Goal: Task Accomplishment & Management: Complete application form

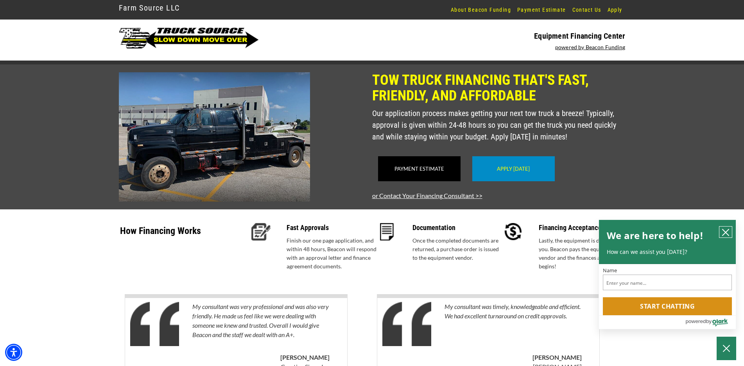
click at [726, 232] on icon "close chatbox" at bounding box center [725, 232] width 6 height 6
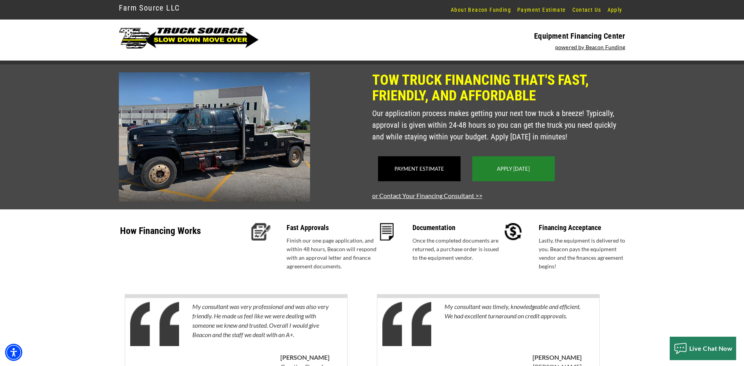
click at [525, 172] on link "Apply Today" at bounding box center [513, 169] width 33 height 6
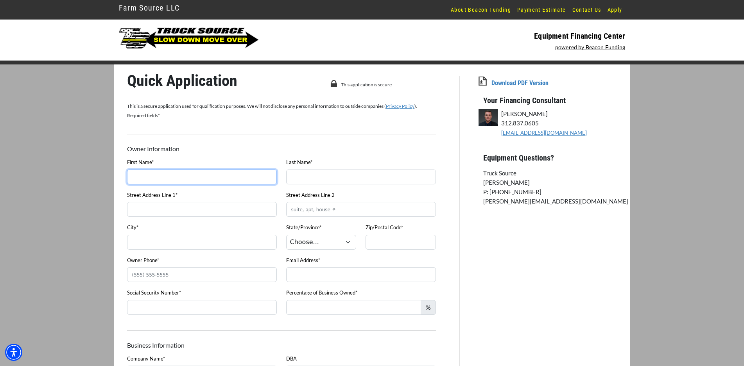
click at [195, 183] on input "First Name*" at bounding box center [202, 177] width 150 height 15
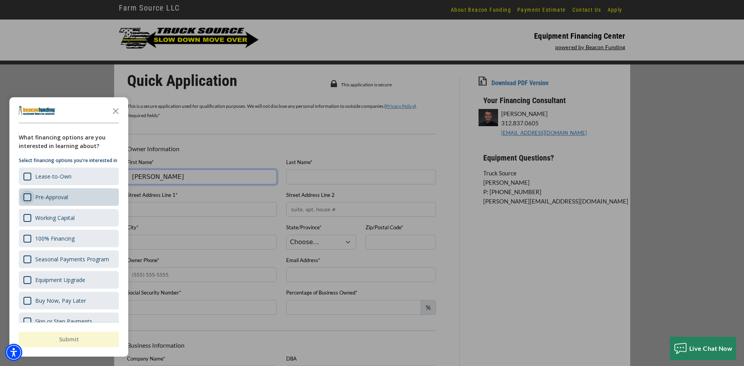
type input "[PERSON_NAME]"
click at [27, 199] on div "Survey" at bounding box center [27, 197] width 8 height 8
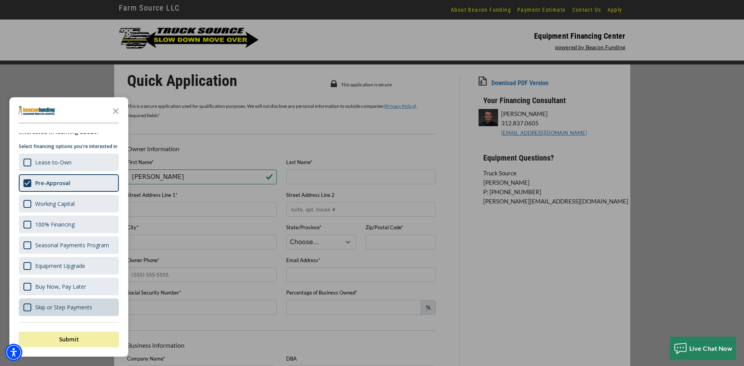
scroll to position [156, 0]
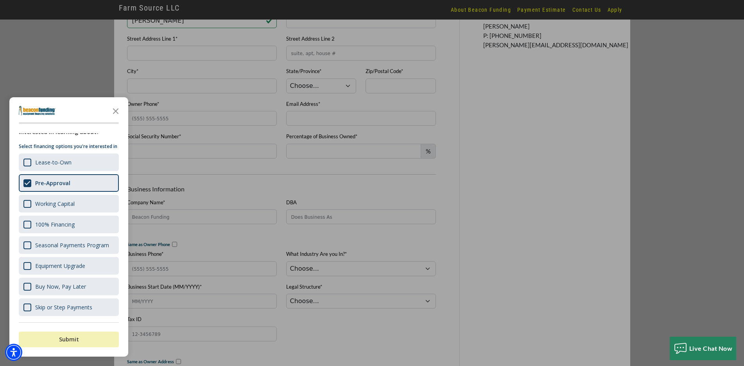
click at [78, 341] on button "Submit" at bounding box center [69, 340] width 100 height 16
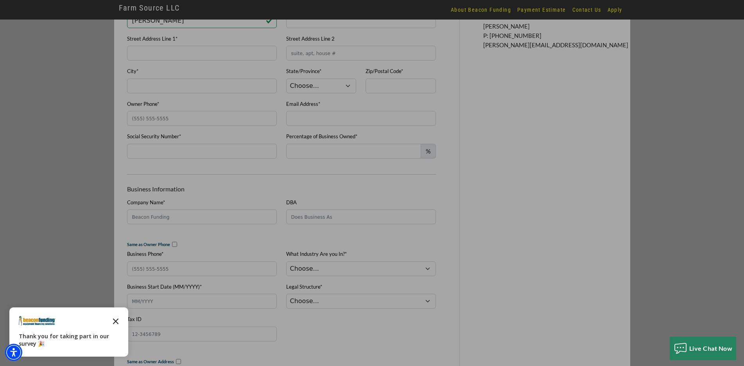
click at [120, 316] on icon "Close the survey" at bounding box center [116, 321] width 16 height 16
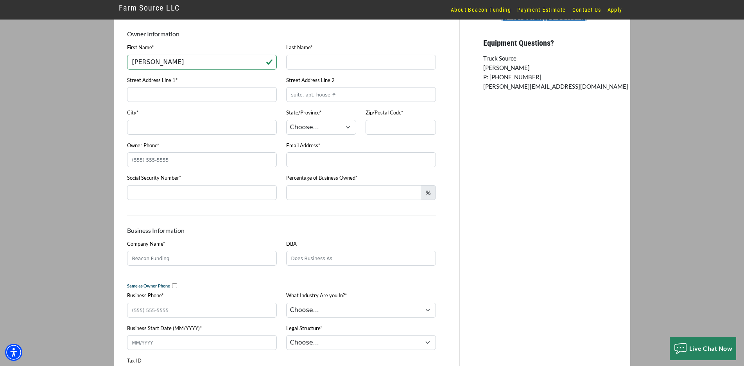
scroll to position [39, 0]
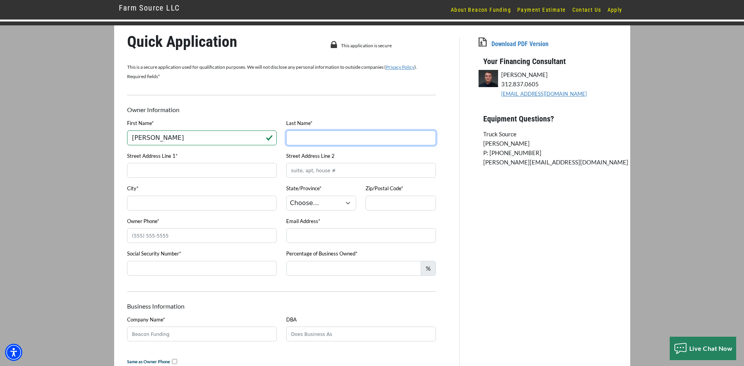
click at [299, 141] on input "Last Name*" at bounding box center [361, 138] width 150 height 15
type input "[PERSON_NAME]"
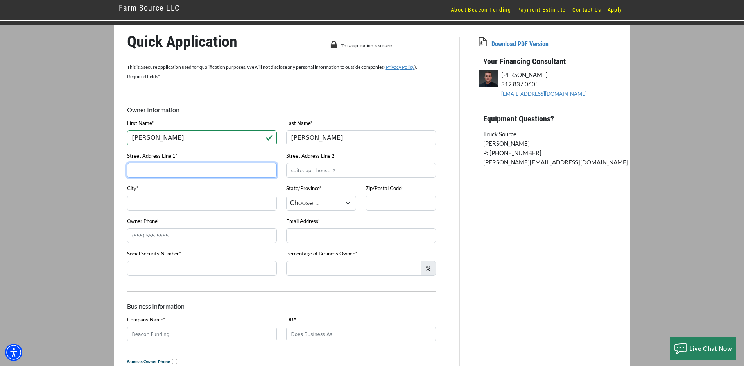
click at [182, 172] on input "Street Address Line 1*" at bounding box center [202, 170] width 150 height 15
type input "[STREET_ADDRESS]"
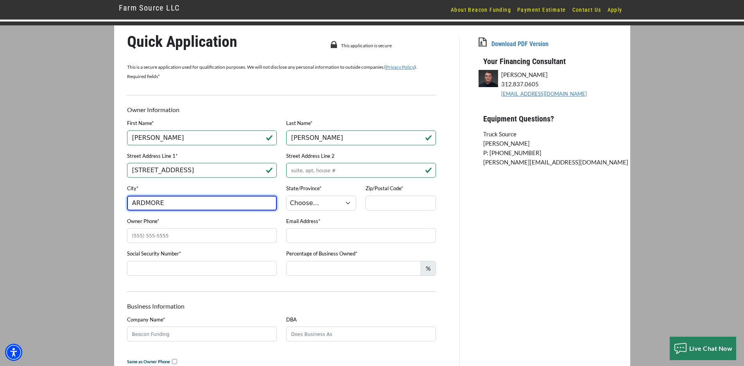
type input "ARDMORE"
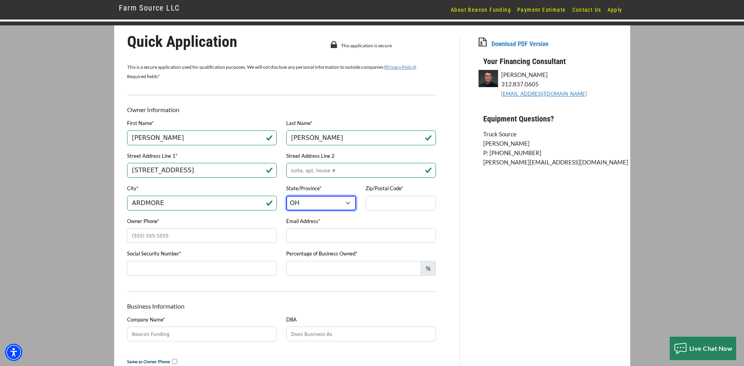
select select "38"
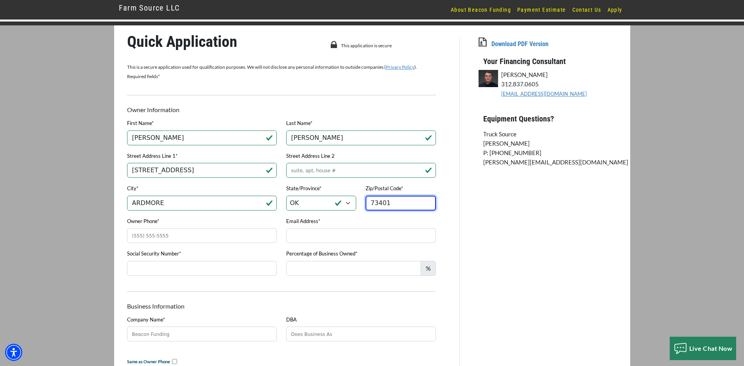
type input "73401"
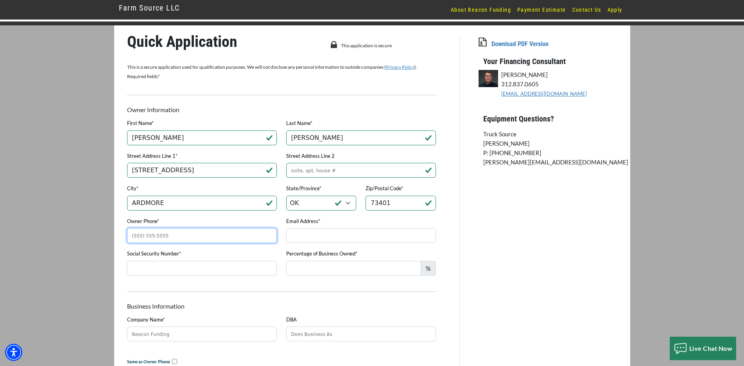
click at [144, 242] on input "Owner Phone*" at bounding box center [202, 235] width 150 height 15
type input "[PHONE_NUMBER]"
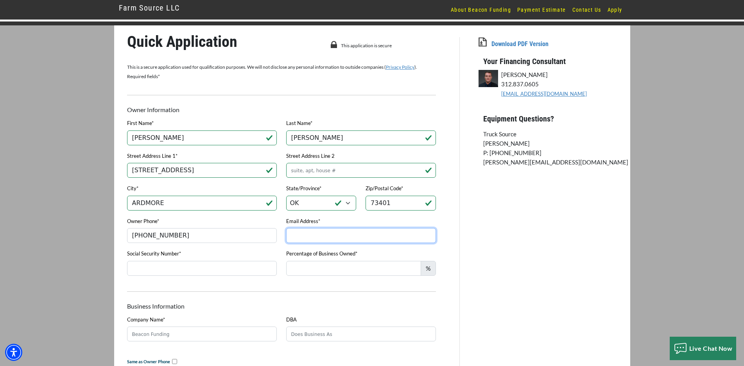
click at [310, 237] on input "Email Address*" at bounding box center [361, 235] width 150 height 15
type input "[EMAIL_ADDRESS][DOMAIN_NAME]"
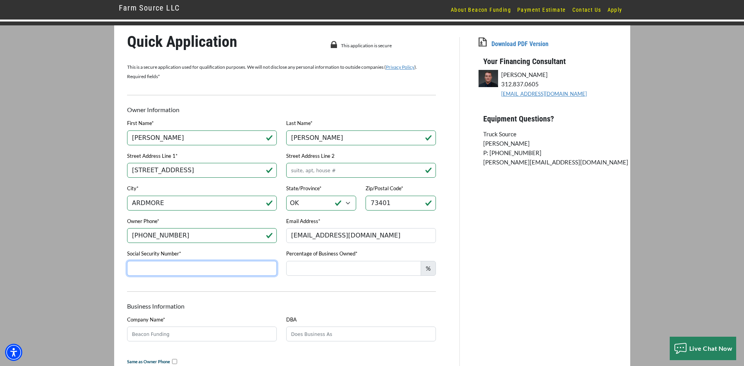
click at [141, 270] on input "Social Security Number*" at bounding box center [202, 268] width 150 height 15
type input "446-88-4743"
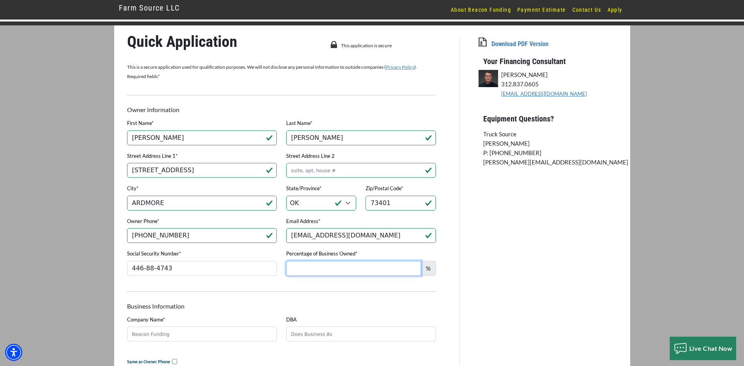
click at [324, 270] on input "Percentage of Business Owned*" at bounding box center [353, 268] width 135 height 15
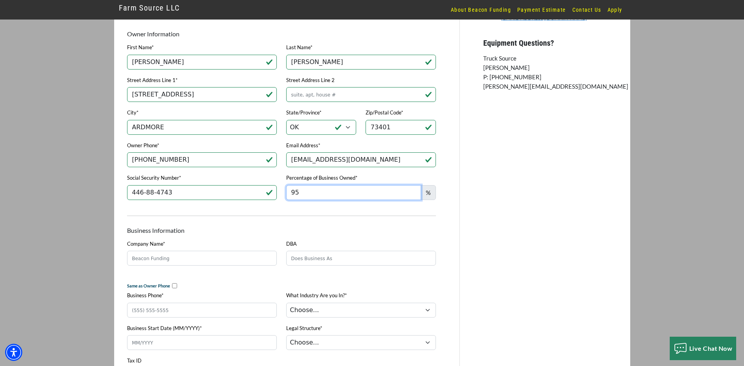
scroll to position [117, 0]
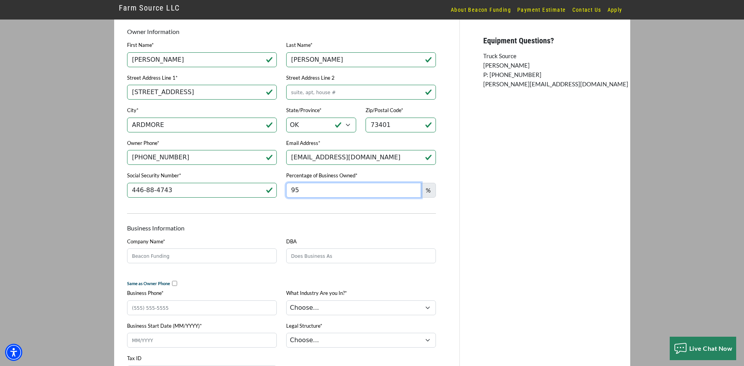
type input "95"
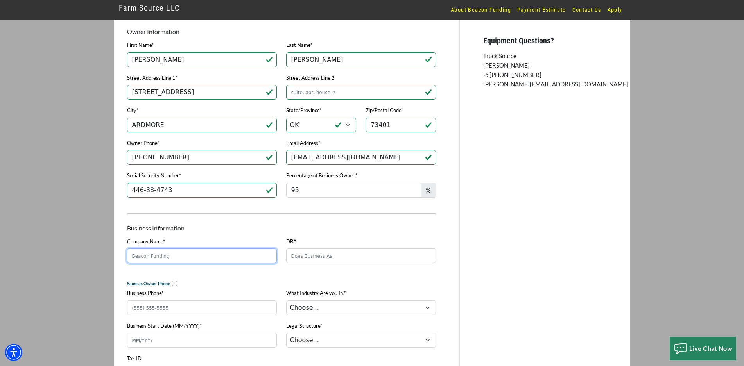
click at [207, 260] on input "Company Name*" at bounding box center [202, 256] width 150 height 15
type input "[PERSON_NAME] AUTO SALES & AUTOMOTIVE LLC"
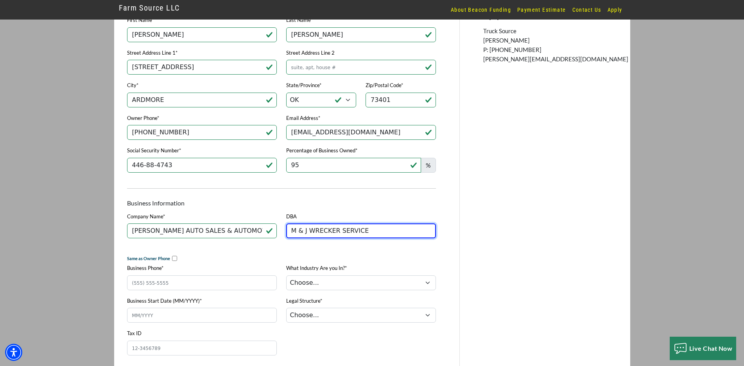
scroll to position [156, 0]
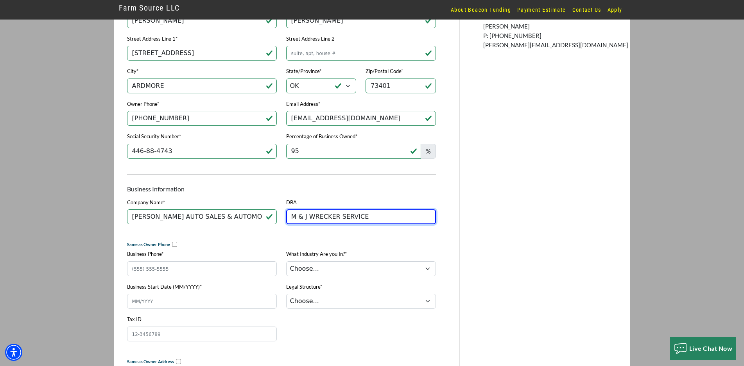
type input "M & J WRECKER SERVICE"
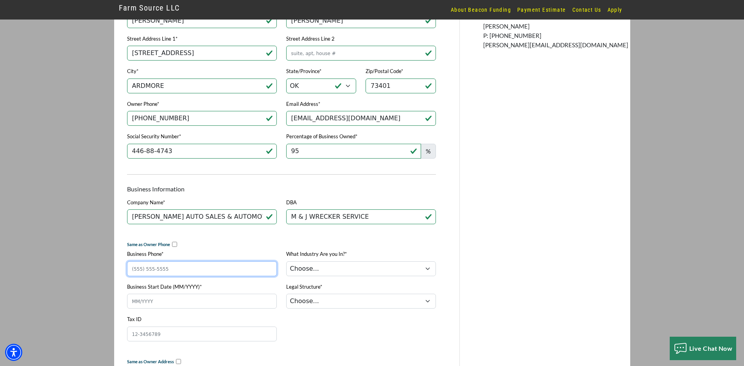
click at [140, 274] on input "Business Phone*" at bounding box center [202, 268] width 150 height 15
type input "[PHONE_NUMBER]"
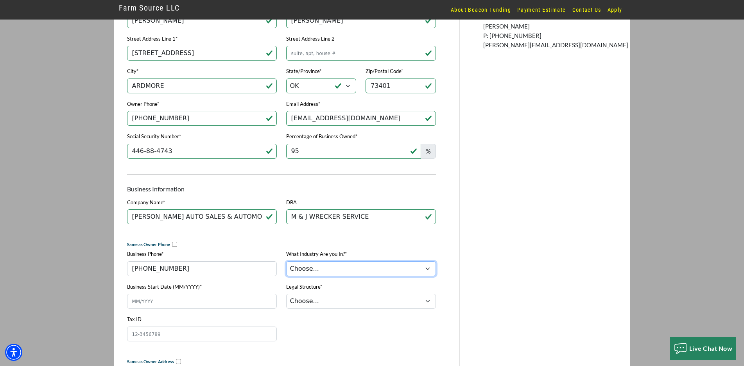
click at [347, 272] on select "Choose... Towing Landscape/Hardscape Decorated Apparel Septic Light Constructio…" at bounding box center [361, 268] width 150 height 15
select select "1"
click at [286, 264] on select "Choose... Towing Landscape/Hardscape Decorated Apparel Septic Light Constructio…" at bounding box center [361, 268] width 150 height 15
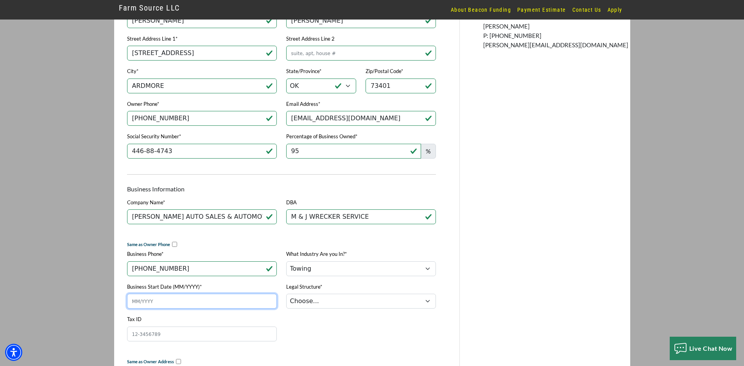
click at [150, 306] on input "Business Start Date (MM/YYYY)*" at bounding box center [202, 301] width 150 height 15
type input "05/2020"
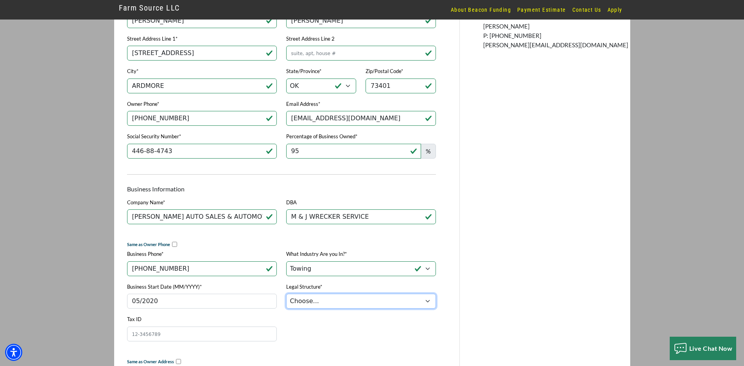
click at [317, 304] on select "Choose... Corporation LLC LLP Municipality Non-Profit Partnership Proprietorship" at bounding box center [361, 301] width 150 height 15
select select "2"
click at [286, 297] on select "Choose... Corporation LLC LLP Municipality Non-Profit Partnership Proprietorship" at bounding box center [361, 301] width 150 height 15
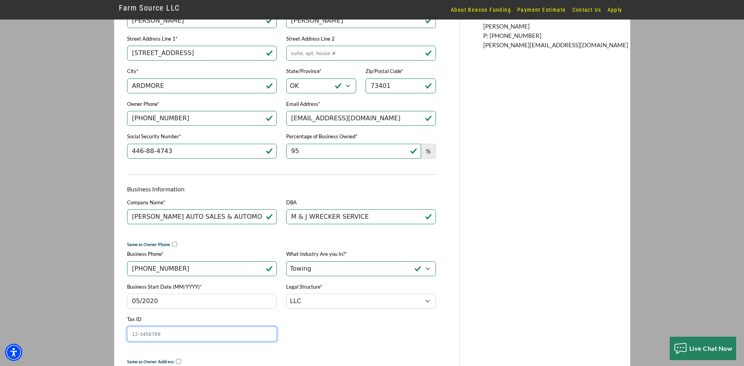
click at [148, 339] on input "Tax ID" at bounding box center [202, 334] width 150 height 15
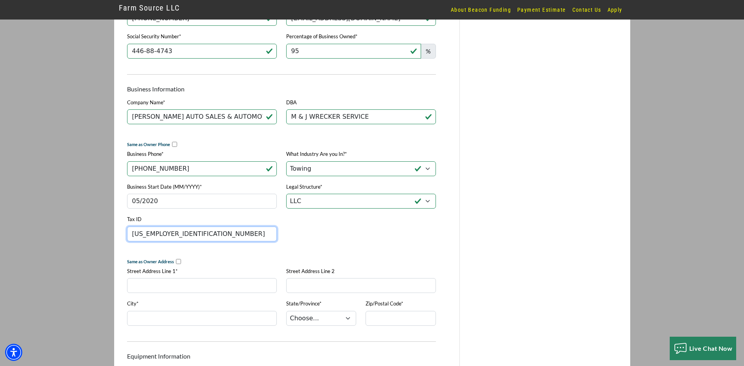
scroll to position [313, 0]
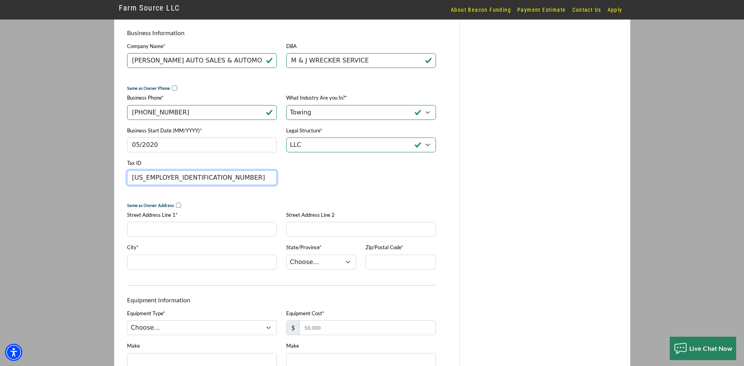
type input "[US_EMPLOYER_IDENTIFICATION_NUMBER]"
click at [170, 237] on input "Street Address Line 1*" at bounding box center [202, 229] width 150 height 15
type input "[STREET_ADDRESS]"
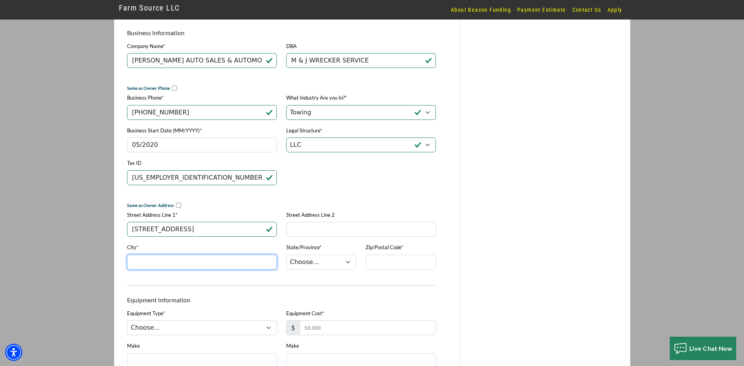
click at [141, 270] on input "City*" at bounding box center [202, 262] width 150 height 15
type input "ARDMORE"
click at [310, 270] on select "Choose... AL AK AZ AR CA CO CT DE DC [GEOGRAPHIC_DATA] [GEOGRAPHIC_DATA] HI ID …" at bounding box center [321, 262] width 70 height 15
select select "38"
click at [286, 260] on select "Choose... AL AK AZ AR CA CO CT DE DC [GEOGRAPHIC_DATA] [GEOGRAPHIC_DATA] HI ID …" at bounding box center [321, 262] width 70 height 15
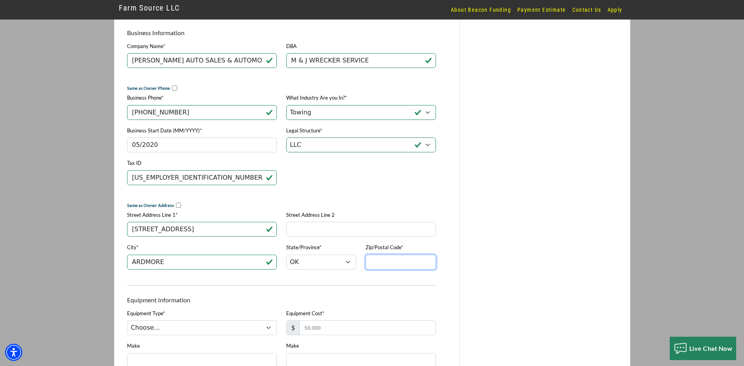
click at [416, 270] on input "Zip/Postal Code*" at bounding box center [400, 262] width 70 height 15
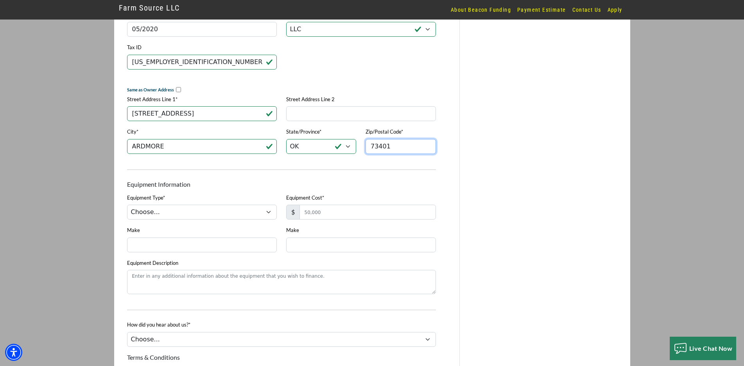
scroll to position [430, 0]
type input "73401"
click at [171, 215] on select "Choose... Tow Truck Trailer Commercial Truck Other" at bounding box center [202, 210] width 150 height 15
select select "5"
click at [127, 209] on select "Choose... Tow Truck Trailer Commercial Truck Other" at bounding box center [202, 210] width 150 height 15
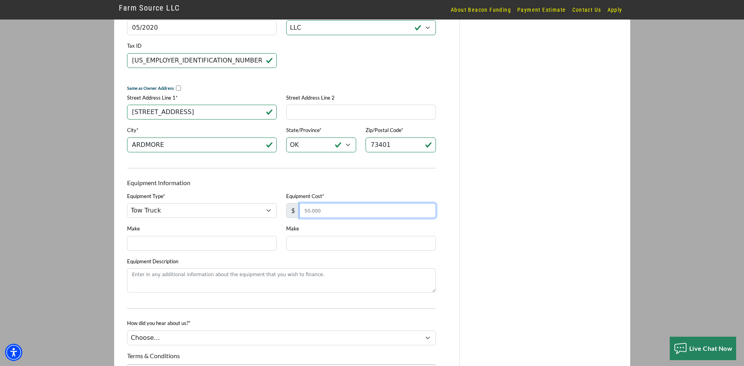
click at [323, 216] on input "Equipment Cost*" at bounding box center [367, 210] width 136 height 15
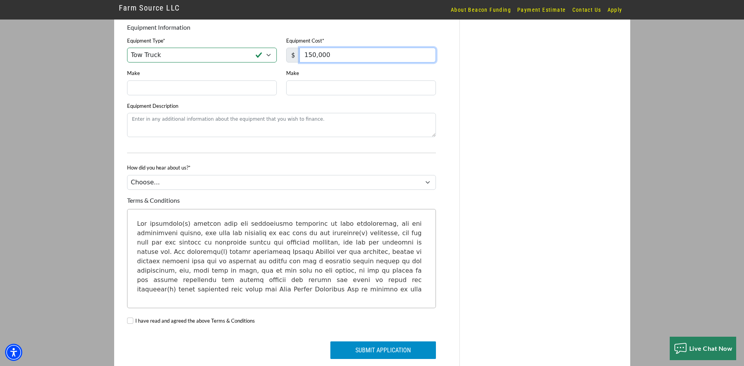
scroll to position [586, 0]
type input "150,000"
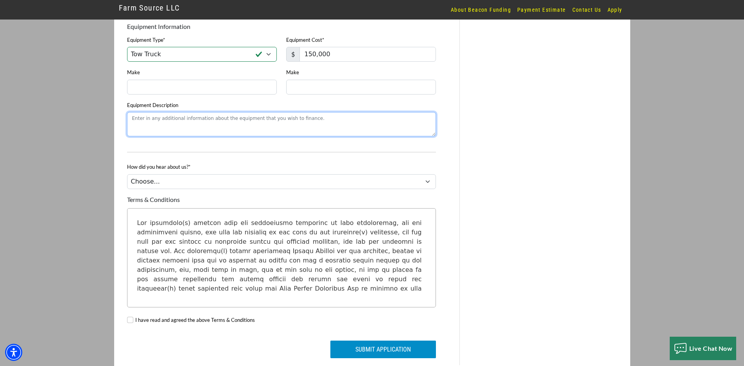
click at [195, 134] on textarea "Equipment Description" at bounding box center [281, 124] width 309 height 24
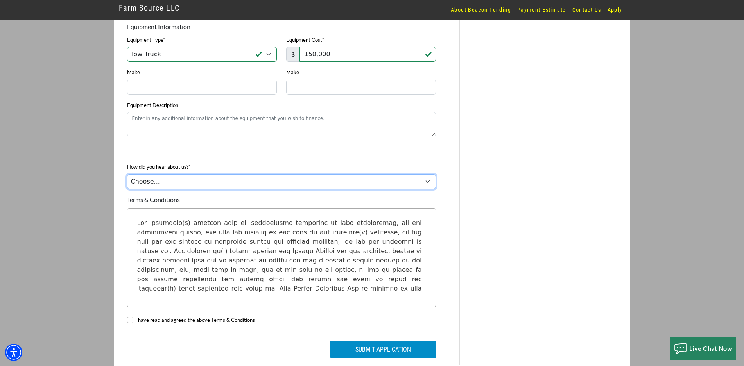
click at [211, 189] on select "Choose... Internet Search Vendor Referral Word of Mouth Client Referral Email E…" at bounding box center [281, 181] width 309 height 15
select select "14"
click at [127, 181] on select "Choose... Internet Search Vendor Referral Word of Mouth Client Referral Email E…" at bounding box center [281, 181] width 309 height 15
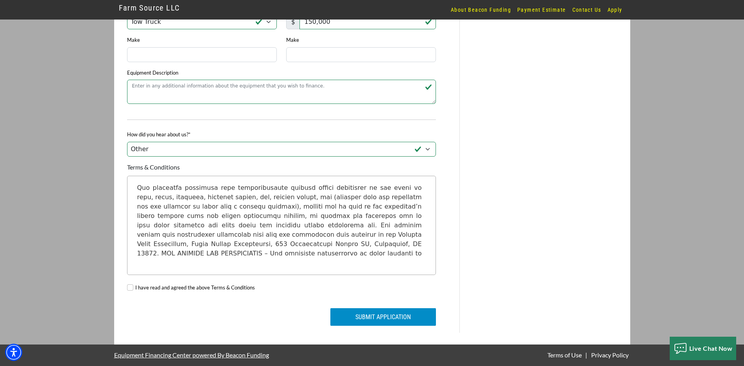
scroll to position [220, 0]
click at [132, 289] on input "I have read and agreed the above Terms & Conditions" at bounding box center [130, 288] width 6 height 6
checkbox input "true"
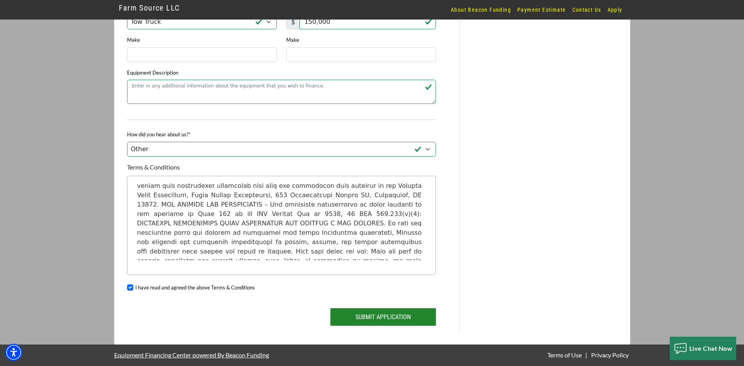
click at [371, 322] on button "Submit Application" at bounding box center [383, 317] width 106 height 18
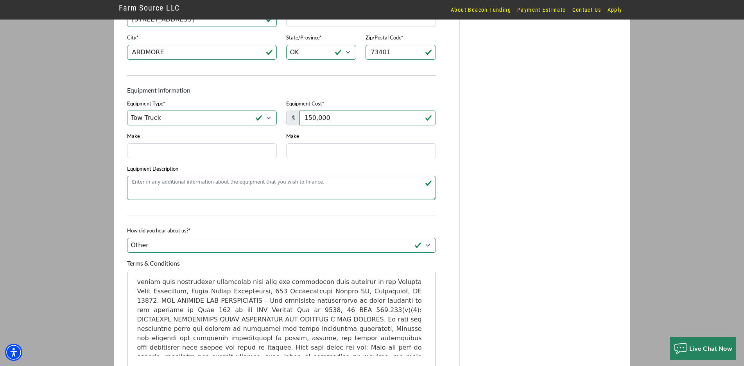
scroll to position [508, 0]
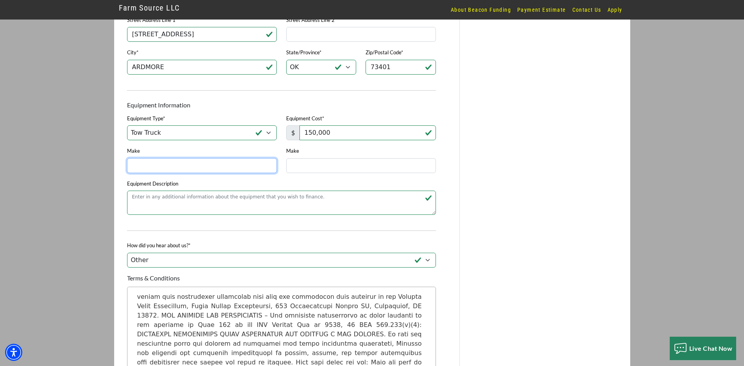
click at [156, 173] on input "Make" at bounding box center [202, 165] width 150 height 15
type input "DODGE"
click at [336, 167] on input "Make" at bounding box center [361, 165] width 150 height 15
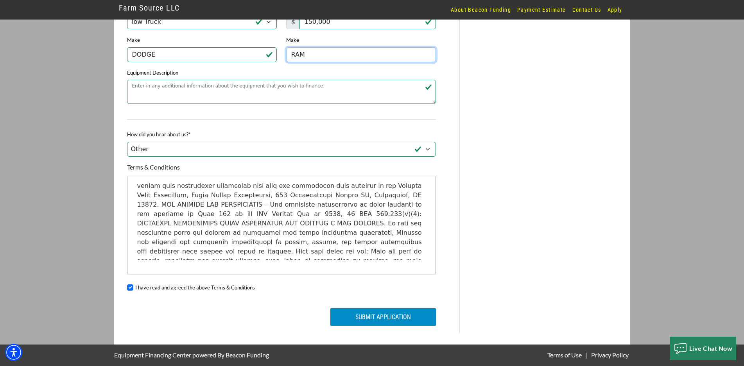
type input "RAM"
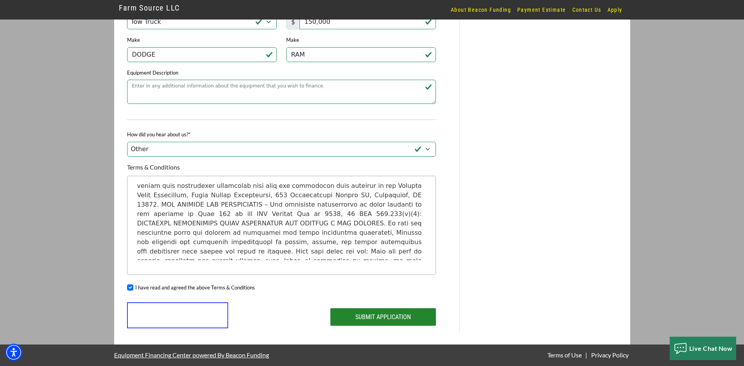
click at [370, 319] on button "Submit Application" at bounding box center [383, 317] width 106 height 18
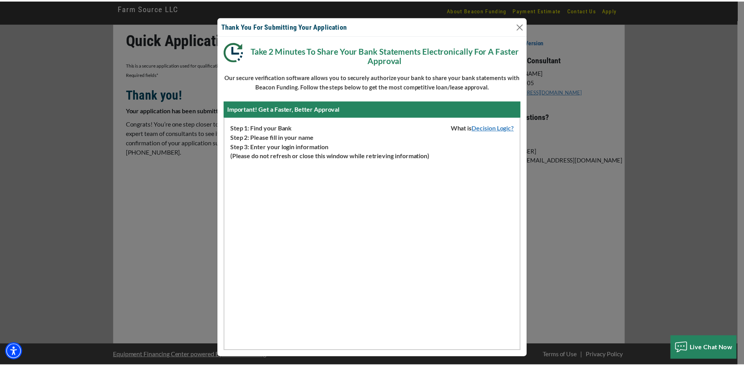
scroll to position [0, 0]
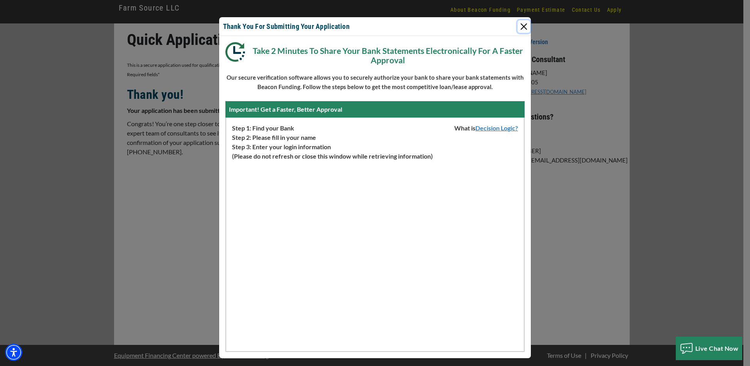
click at [518, 25] on button "Close" at bounding box center [524, 26] width 13 height 13
